Goal: Navigation & Orientation: Find specific page/section

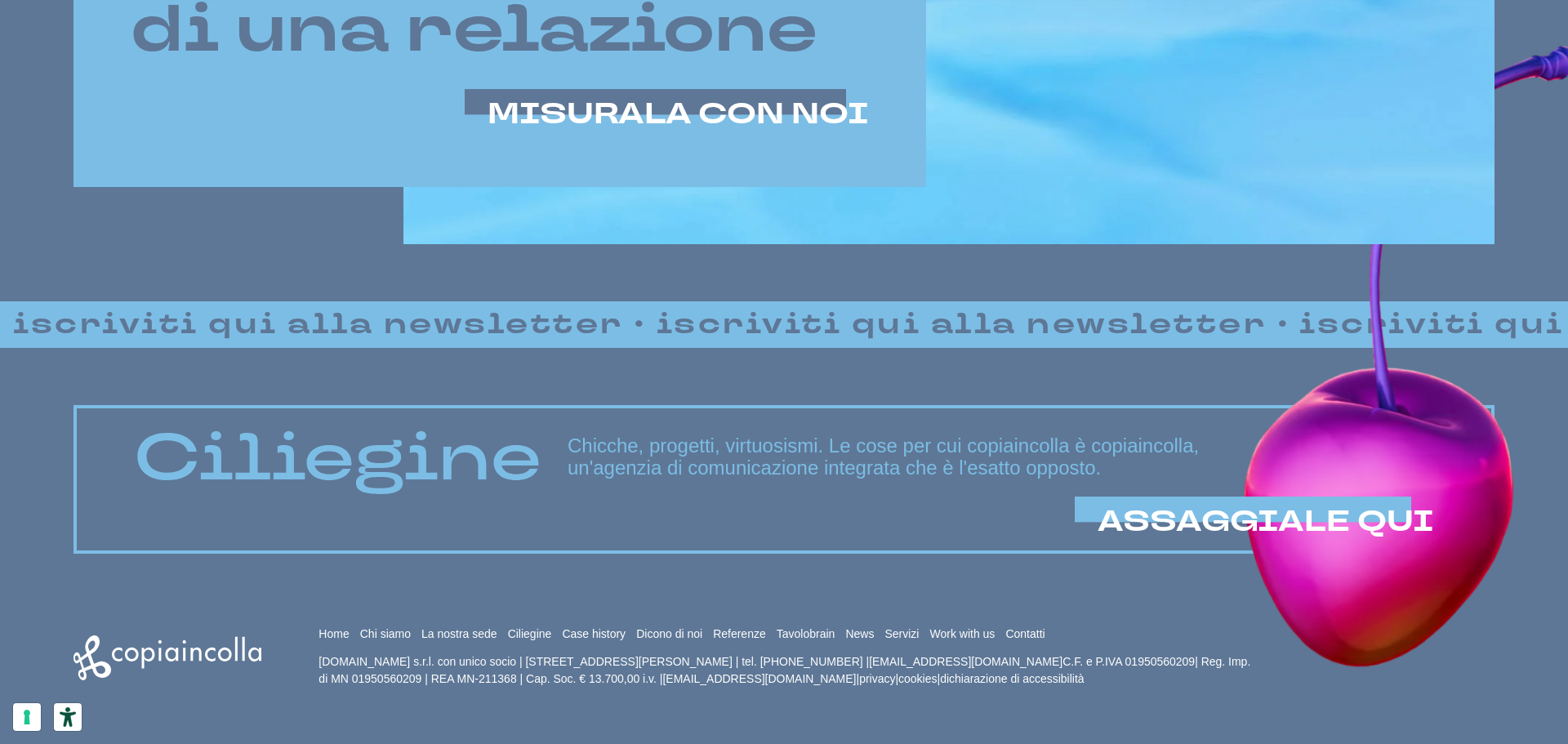
scroll to position [1404, 0]
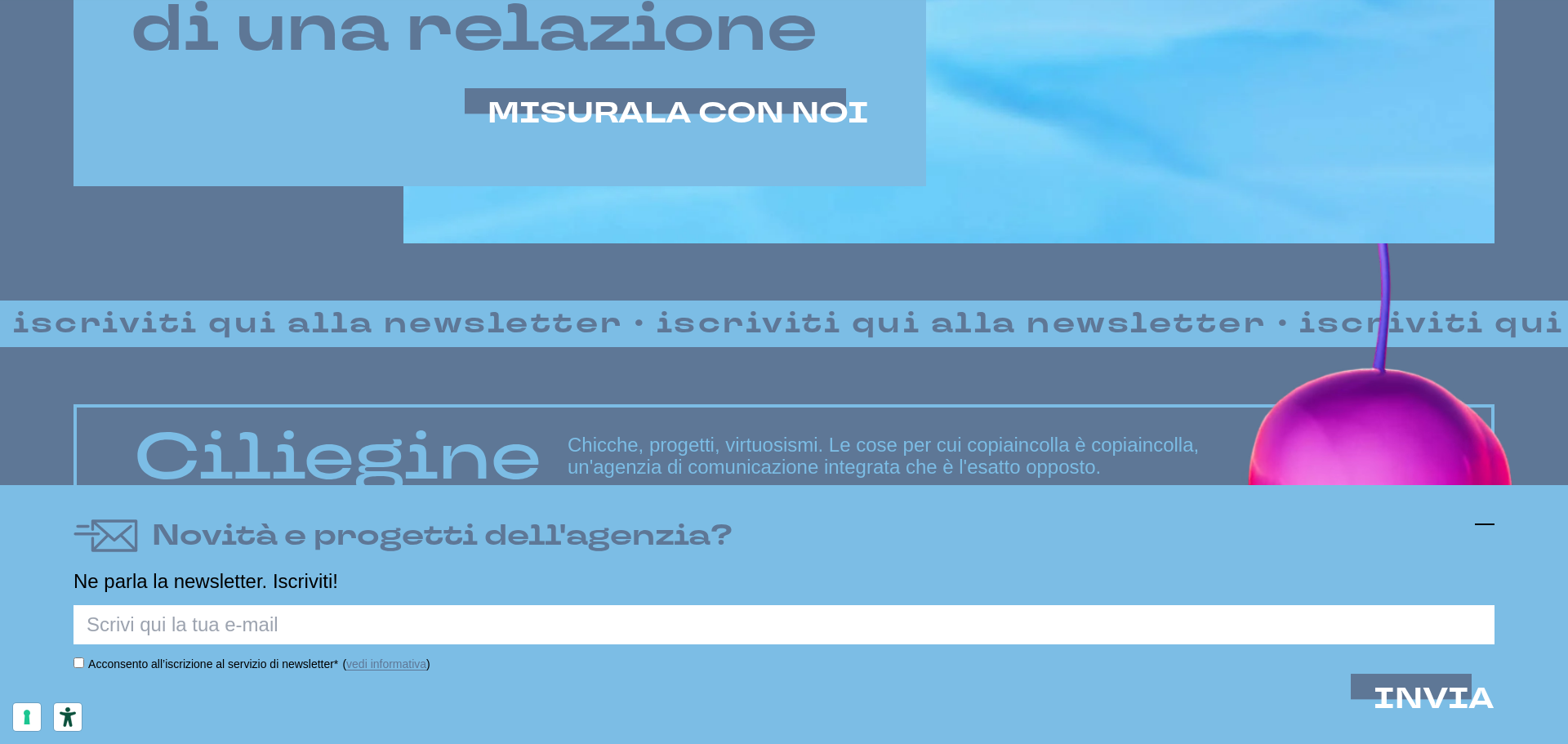
click at [1484, 525] on line at bounding box center [1485, 525] width 20 height 0
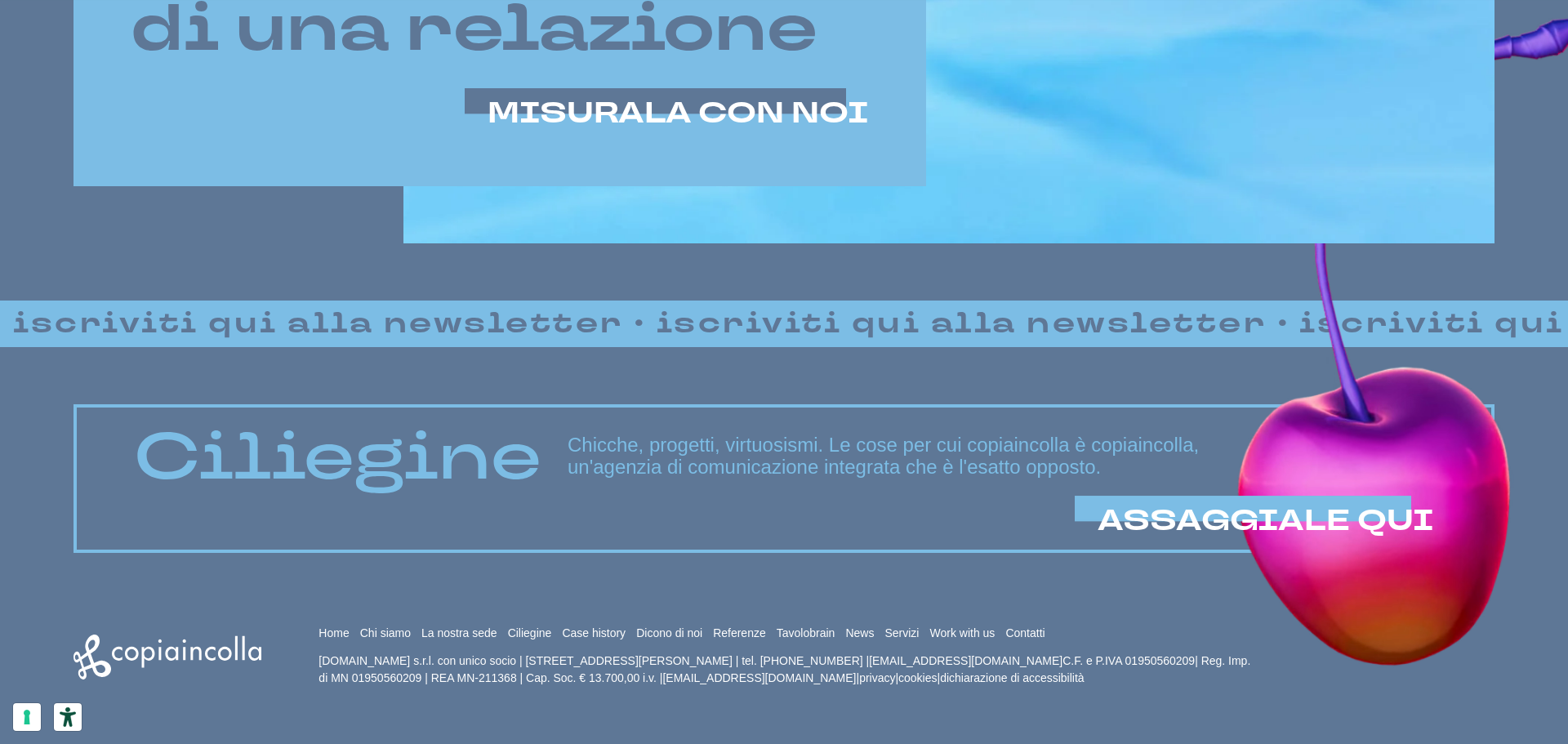
click at [1090, 657] on p "copiaincolla.com s.r.l. con unico socio | via Bachelet, 12 | 46051 San Giorgio …" at bounding box center [789, 670] width 940 height 34
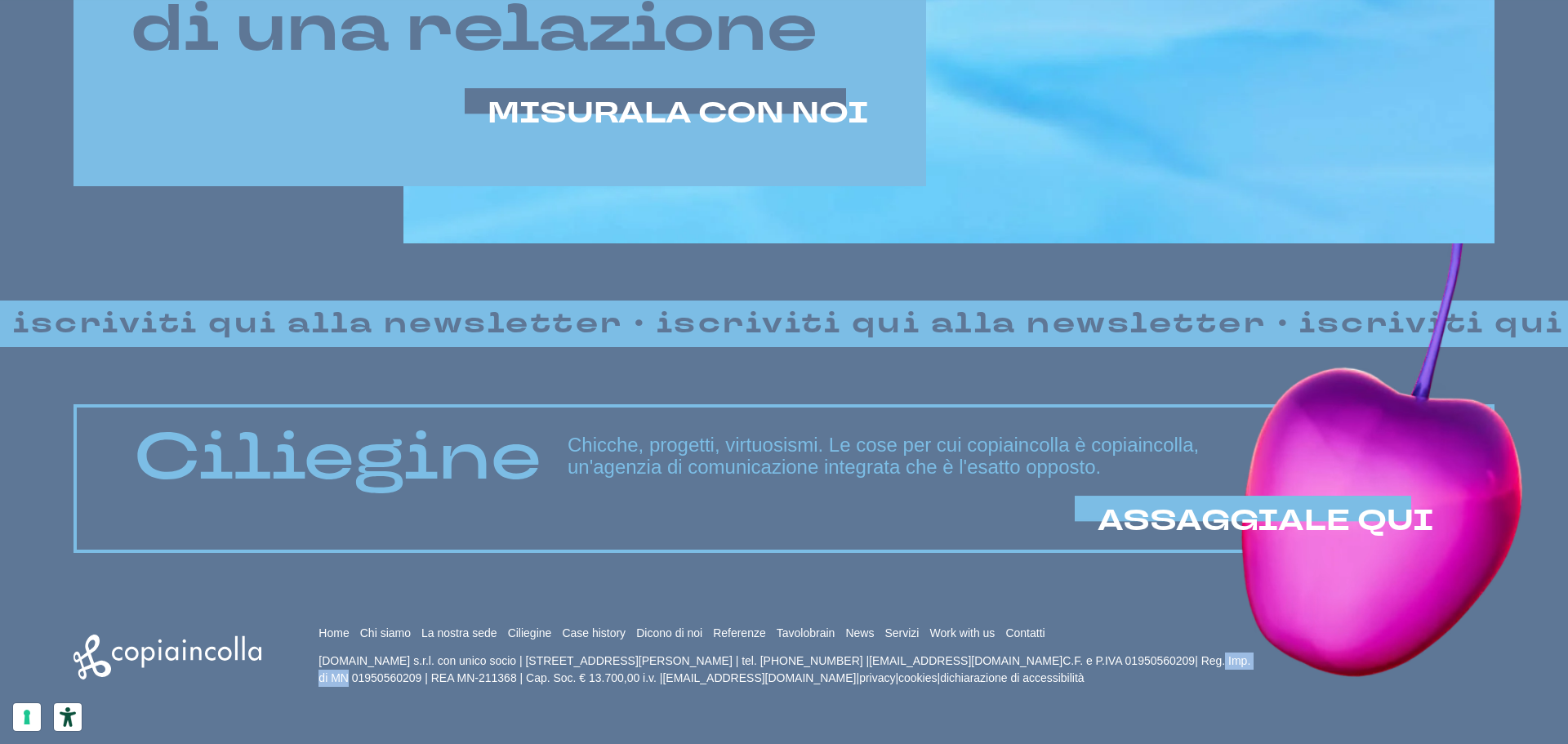
click at [1090, 657] on p "copiaincolla.com s.r.l. con unico socio | via Bachelet, 12 | 46051 San Giorgio …" at bounding box center [789, 670] width 940 height 34
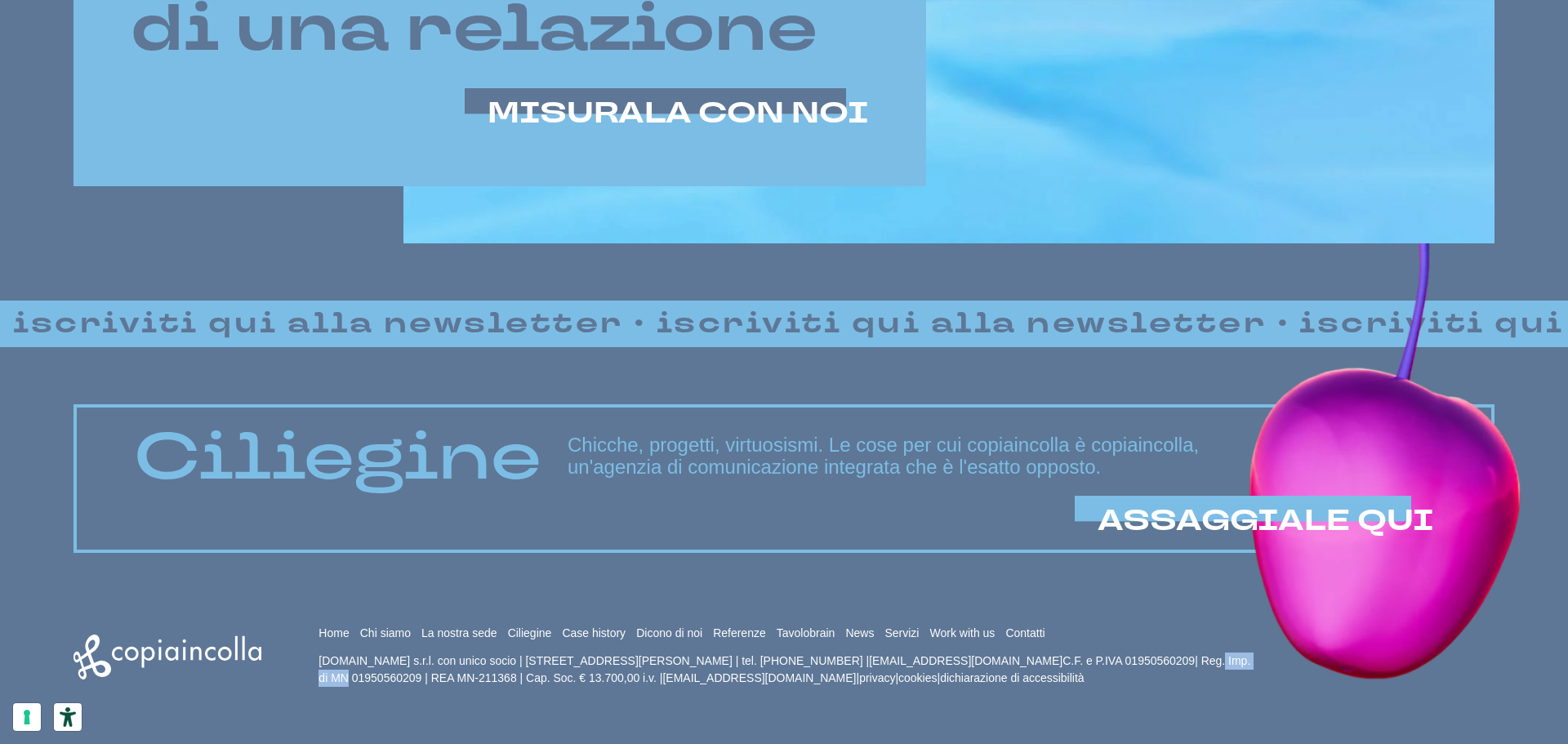
copy p "01950560209"
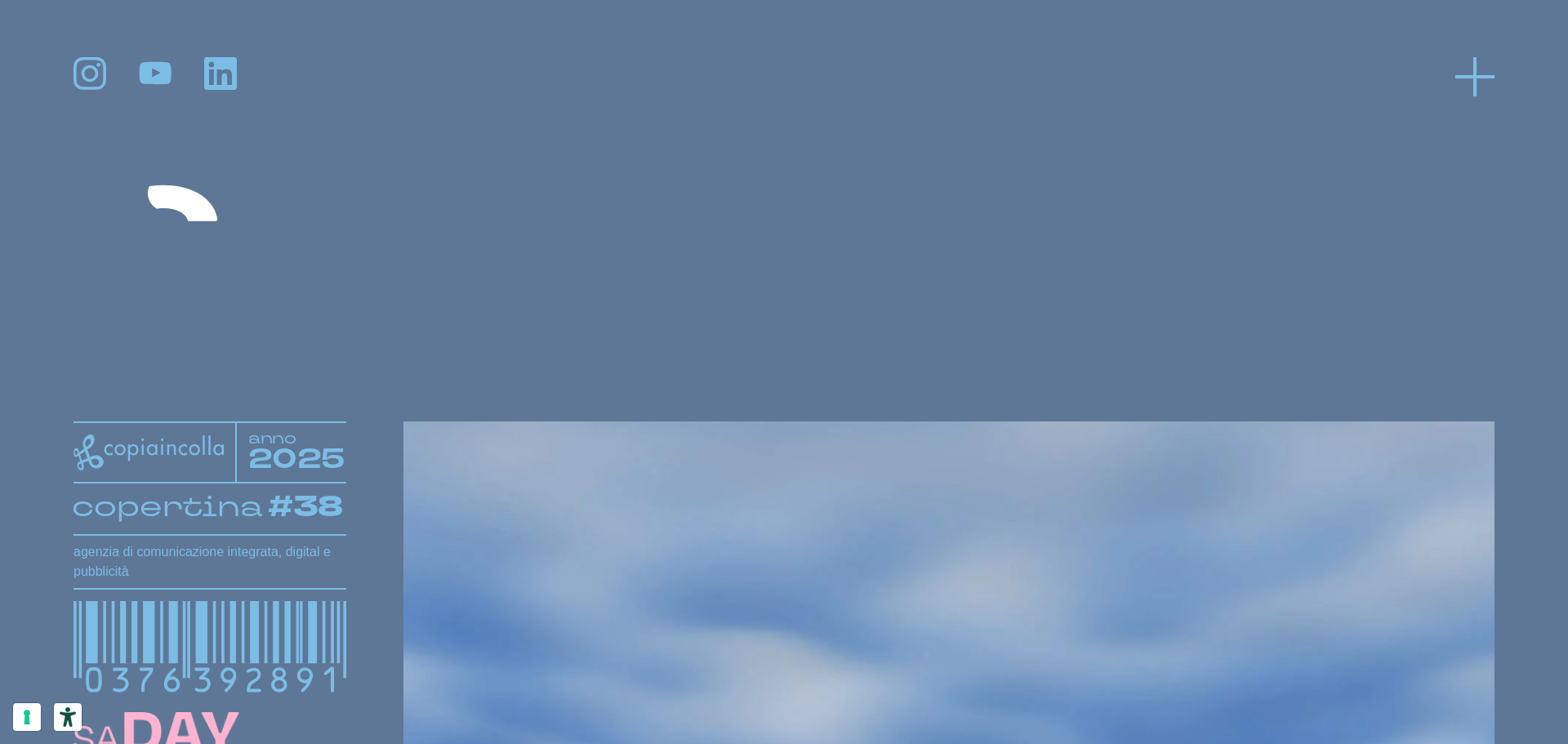
scroll to position [1, 0]
click at [1483, 78] on icon at bounding box center [1474, 77] width 39 height 39
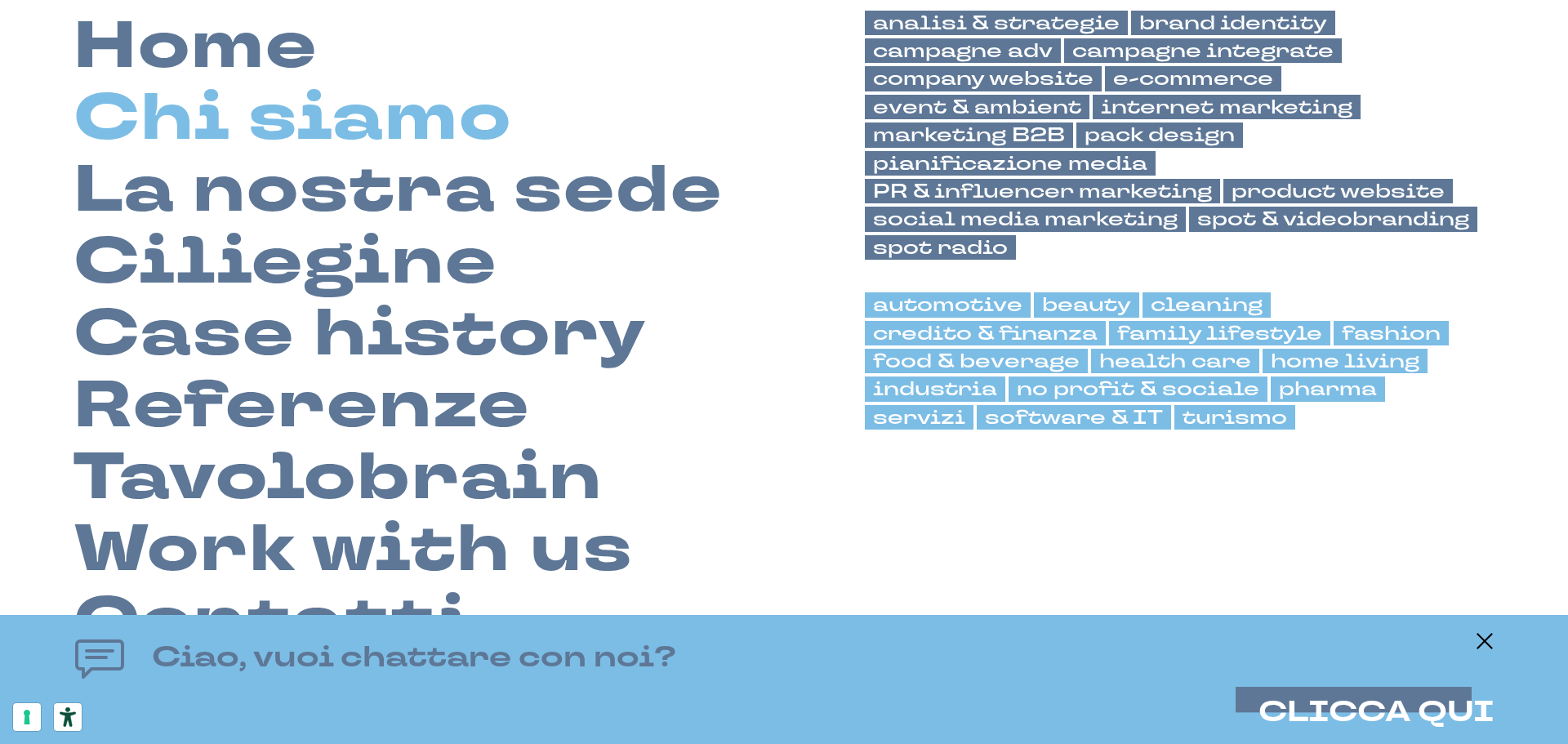
scroll to position [163, 0]
click at [335, 122] on link "Chi siamo" at bounding box center [293, 118] width 438 height 72
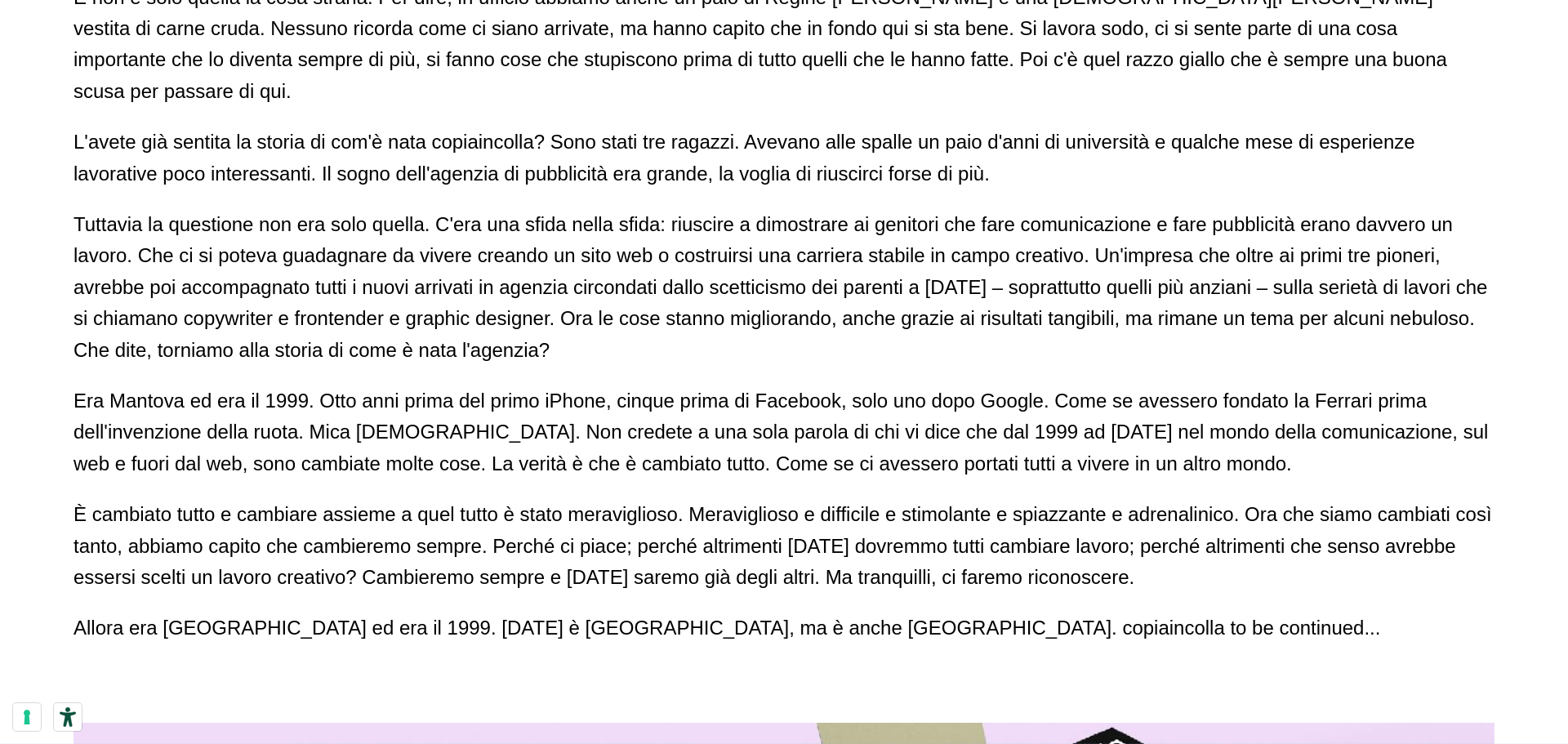
scroll to position [1225, 0]
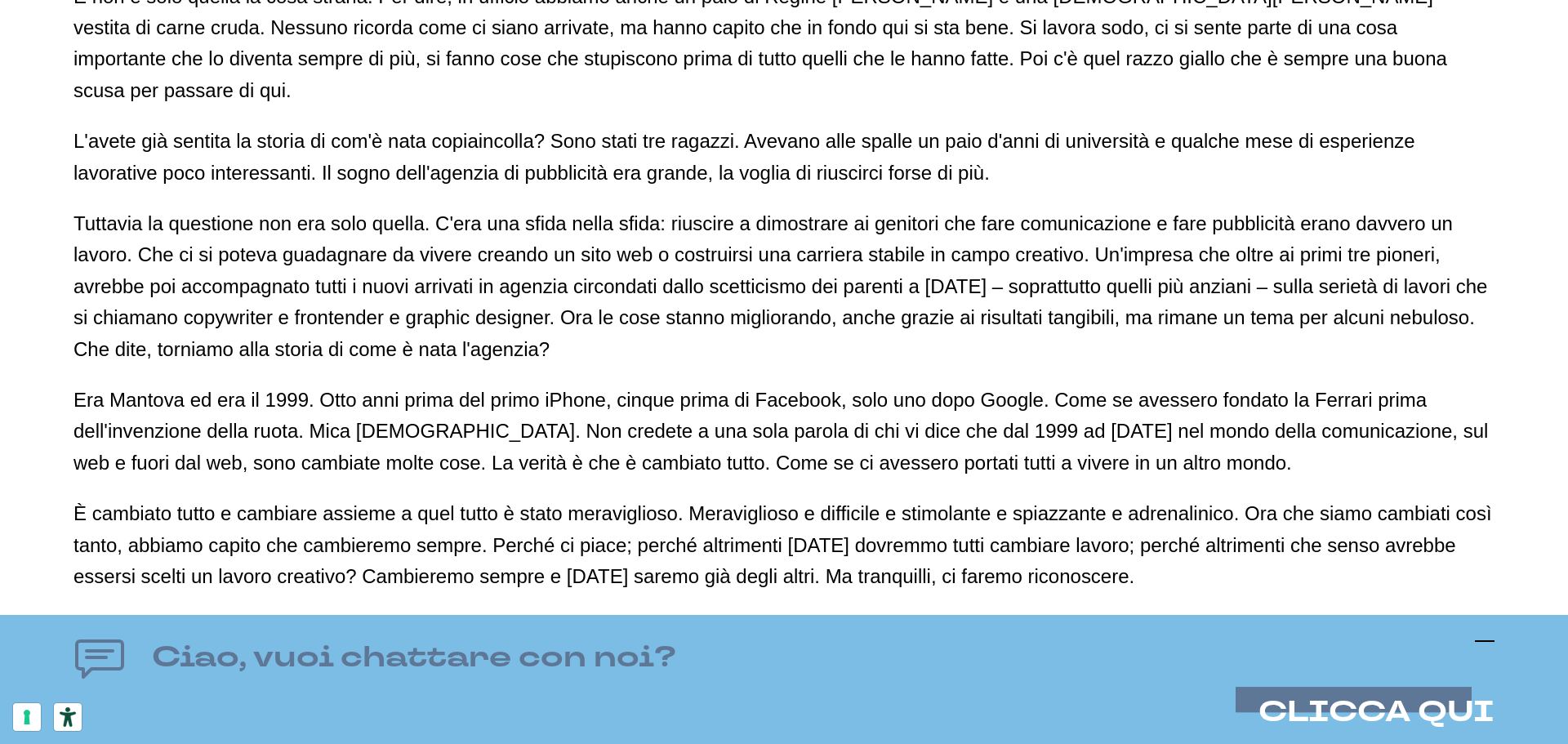
click at [1481, 642] on icon at bounding box center [1485, 641] width 20 height 20
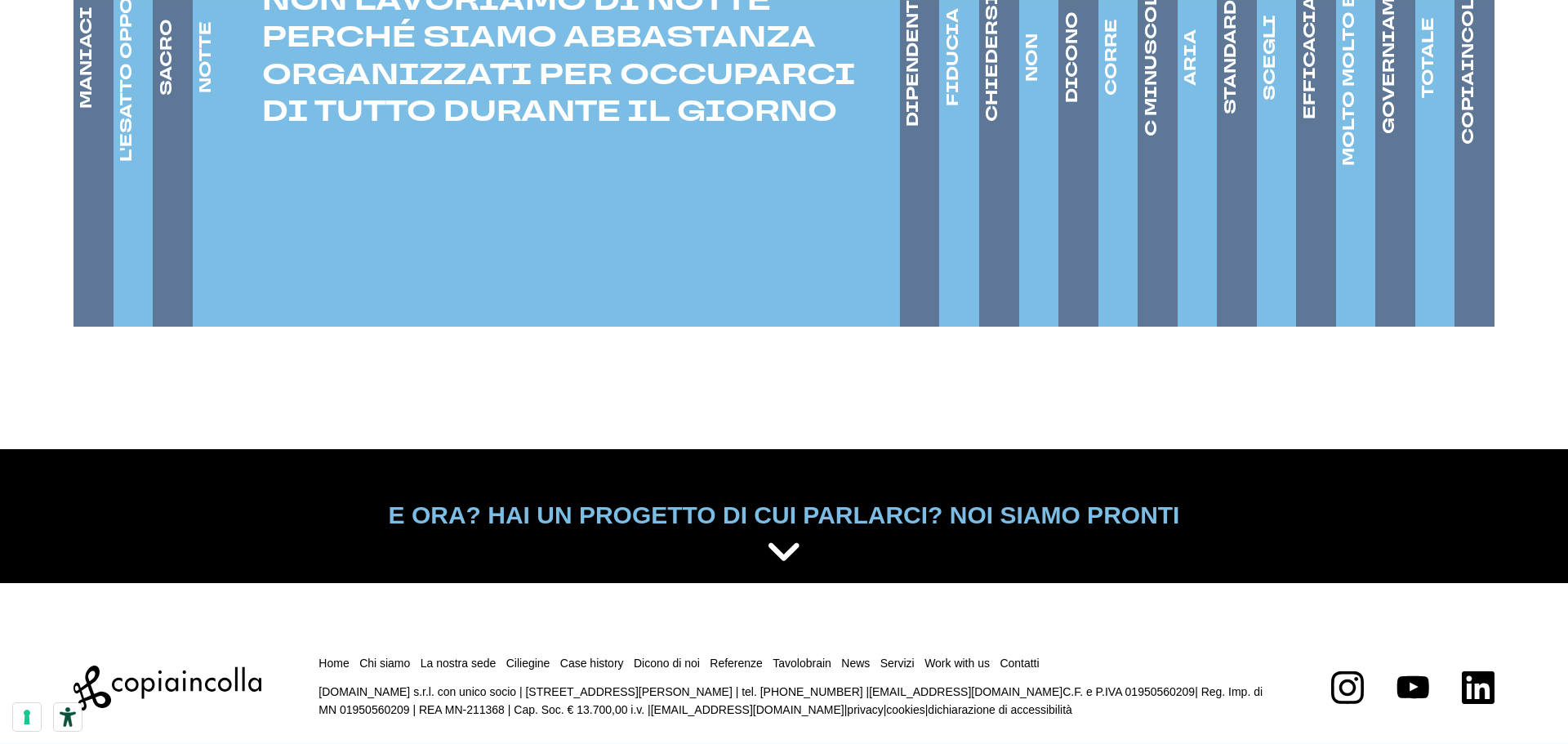
scroll to position [2908, 0]
click at [683, 656] on link "Dicono di noi" at bounding box center [666, 663] width 66 height 13
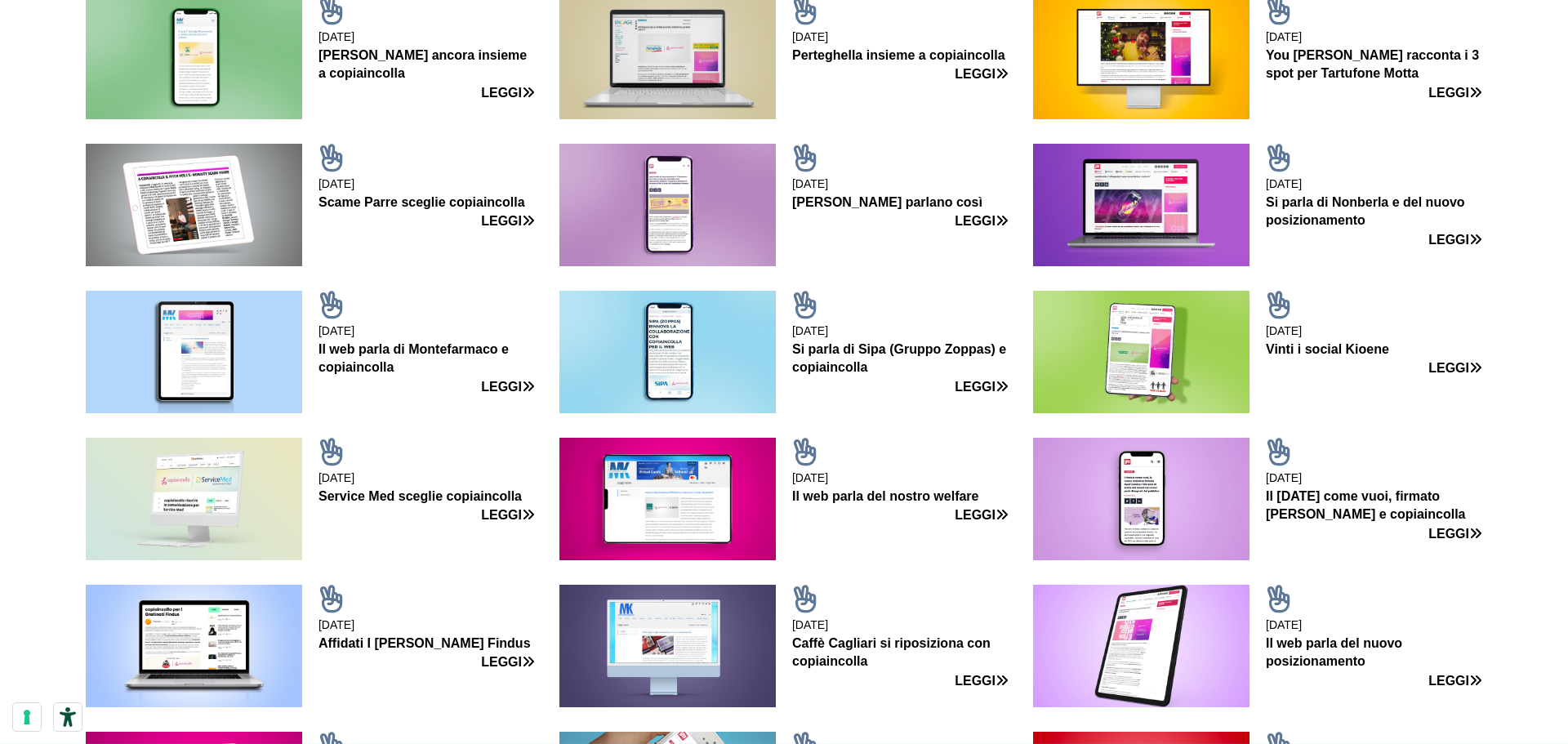
scroll to position [1225, 0]
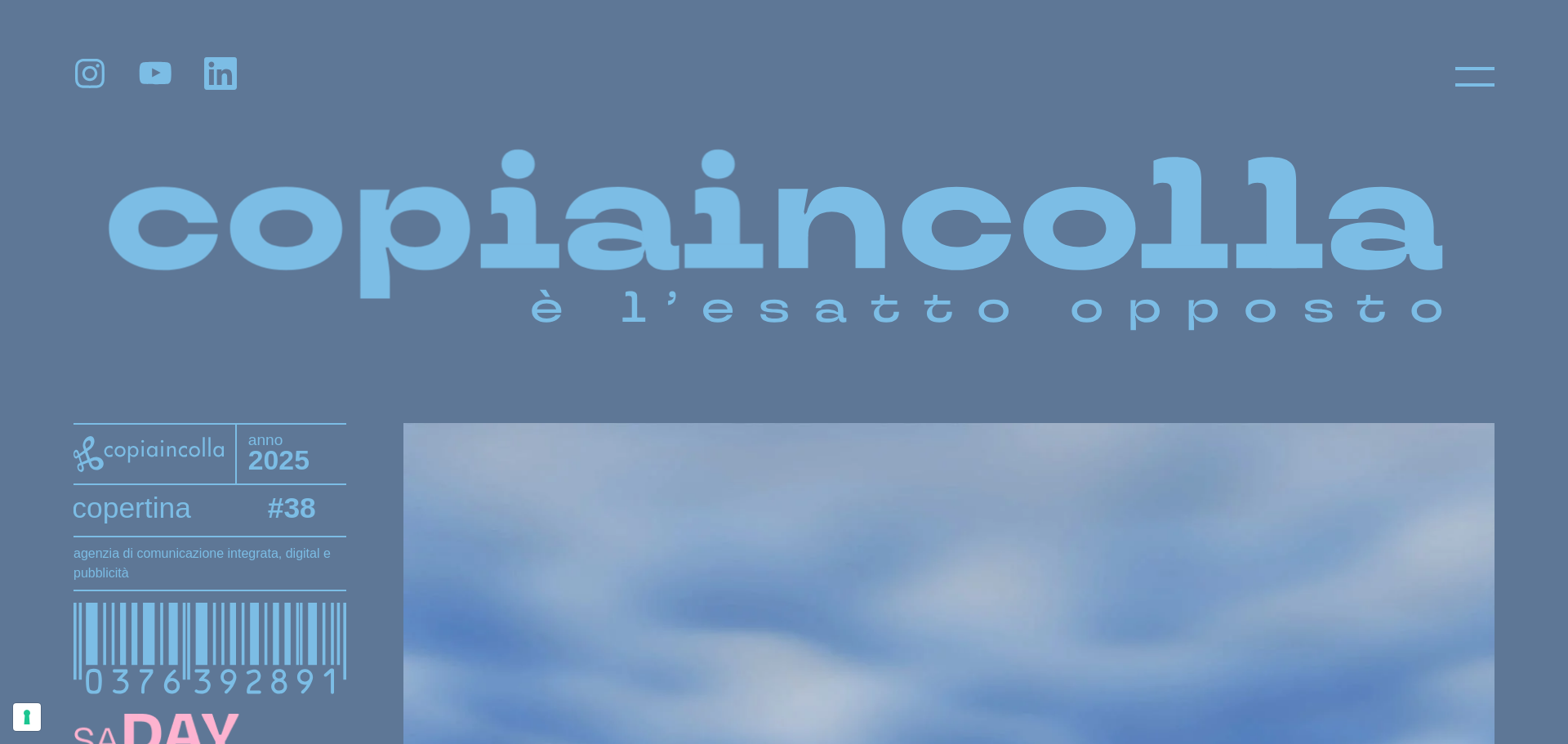
click at [83, 77] on icon at bounding box center [89, 73] width 29 height 29
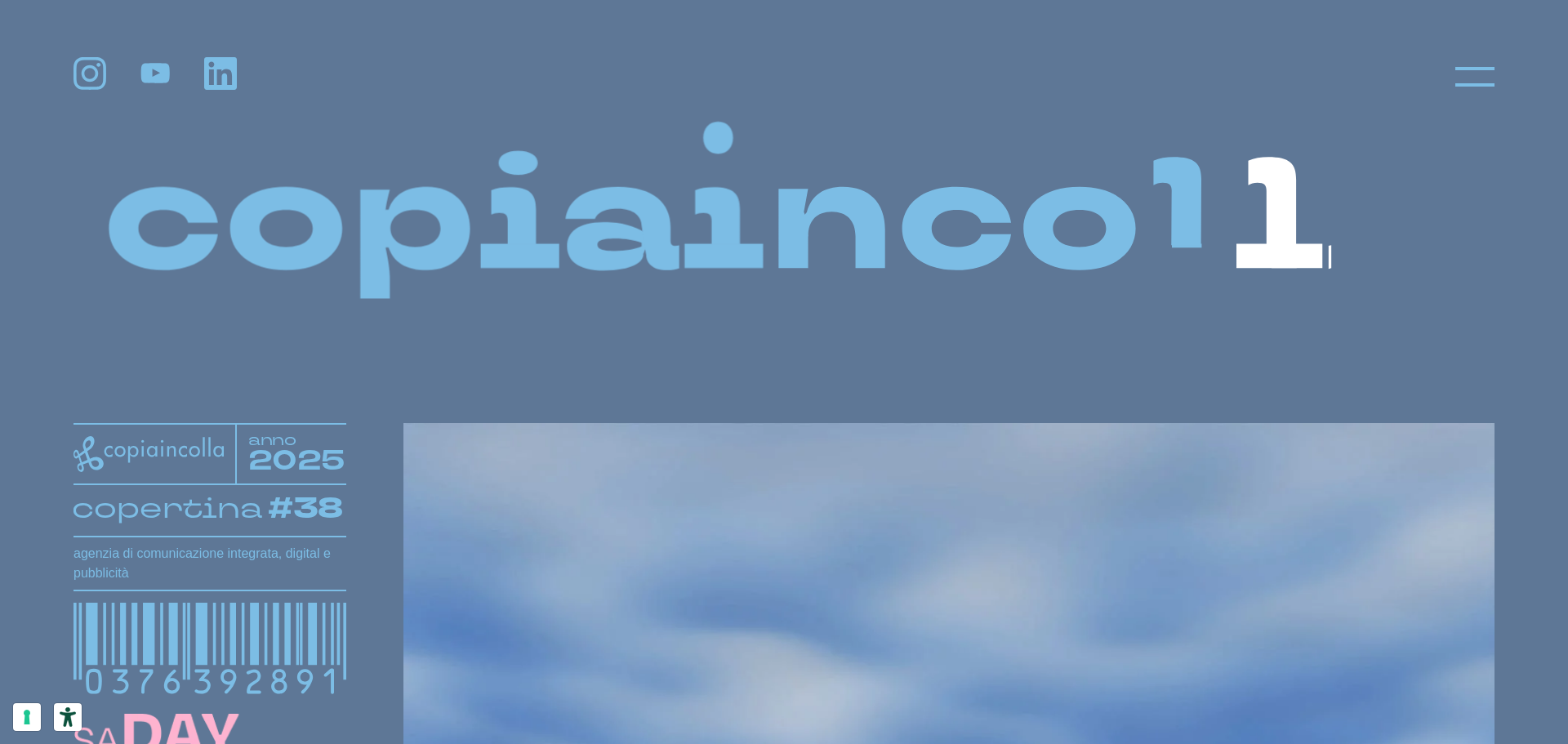
click at [153, 68] on icon at bounding box center [155, 73] width 28 height 20
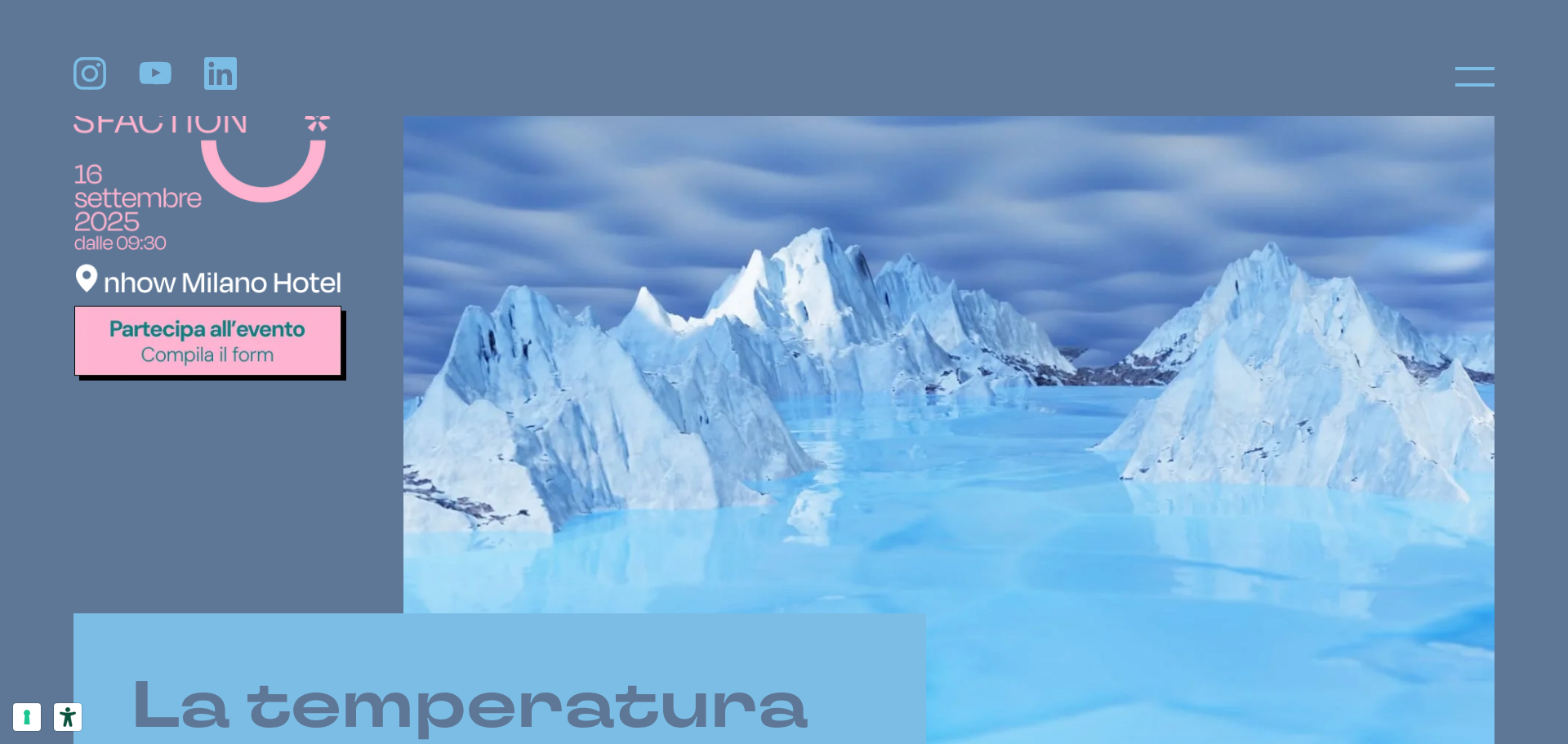
scroll to position [654, 0]
click at [199, 333] on img at bounding box center [209, 220] width 273 height 321
